Goal: Task Accomplishment & Management: Use online tool/utility

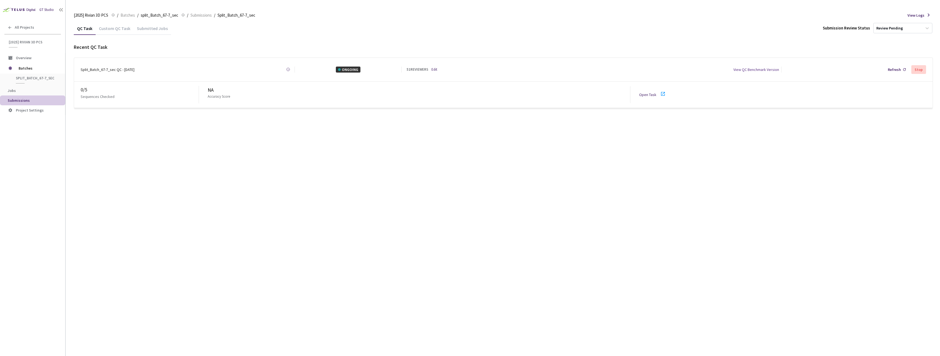
click at [648, 92] on link "Open Task" at bounding box center [647, 94] width 17 height 5
click at [108, 67] on div "Split_Batch_67-10_sec QC - [DATE]" at bounding box center [109, 70] width 56 height 6
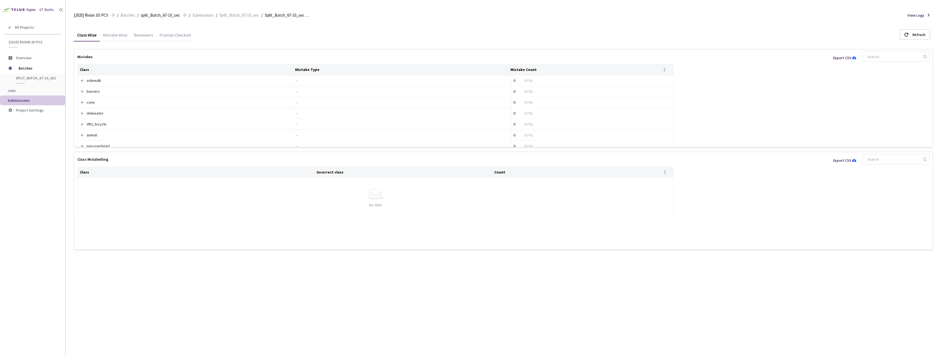
click at [140, 34] on div "Reviewers" at bounding box center [144, 36] width 26 height 9
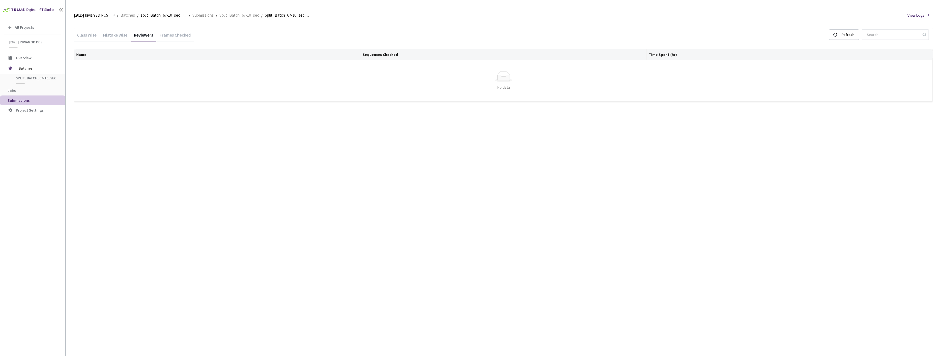
click at [165, 38] on div "Frames Checked" at bounding box center [175, 36] width 38 height 9
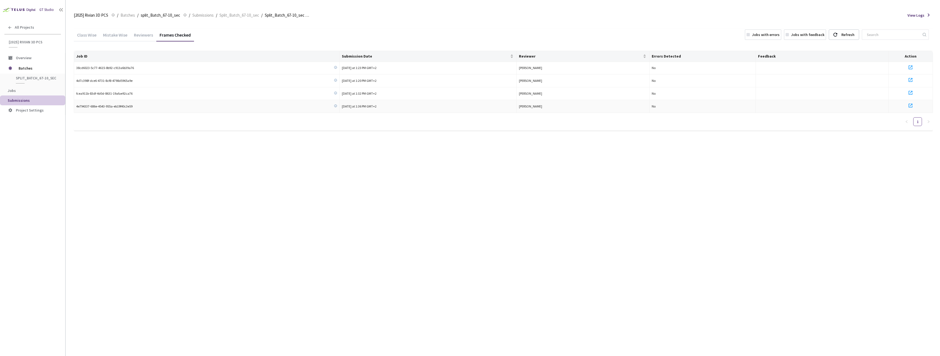
click at [122, 103] on td "4e794337-686e-4543-955a-eb19f40c3e59" at bounding box center [207, 106] width 266 height 13
copy div "4e794337-686e-4543-955a-eb19f40c3e59"
